Goal: Go to known website: Go to known website

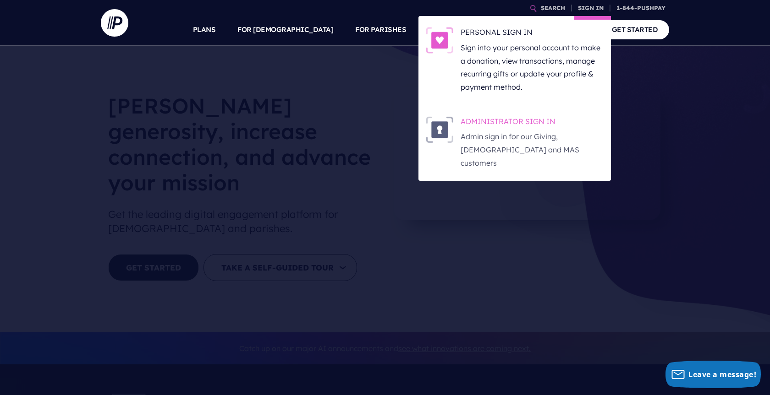
click at [496, 122] on h6 "ADMINISTRATOR SIGN IN" at bounding box center [531, 123] width 143 height 14
click at [533, 121] on h6 "ADMINISTRATOR SIGN IN" at bounding box center [531, 123] width 143 height 14
click at [503, 126] on h6 "ADMINISTRATOR SIGN IN" at bounding box center [531, 123] width 143 height 14
